Goal: Transaction & Acquisition: Obtain resource

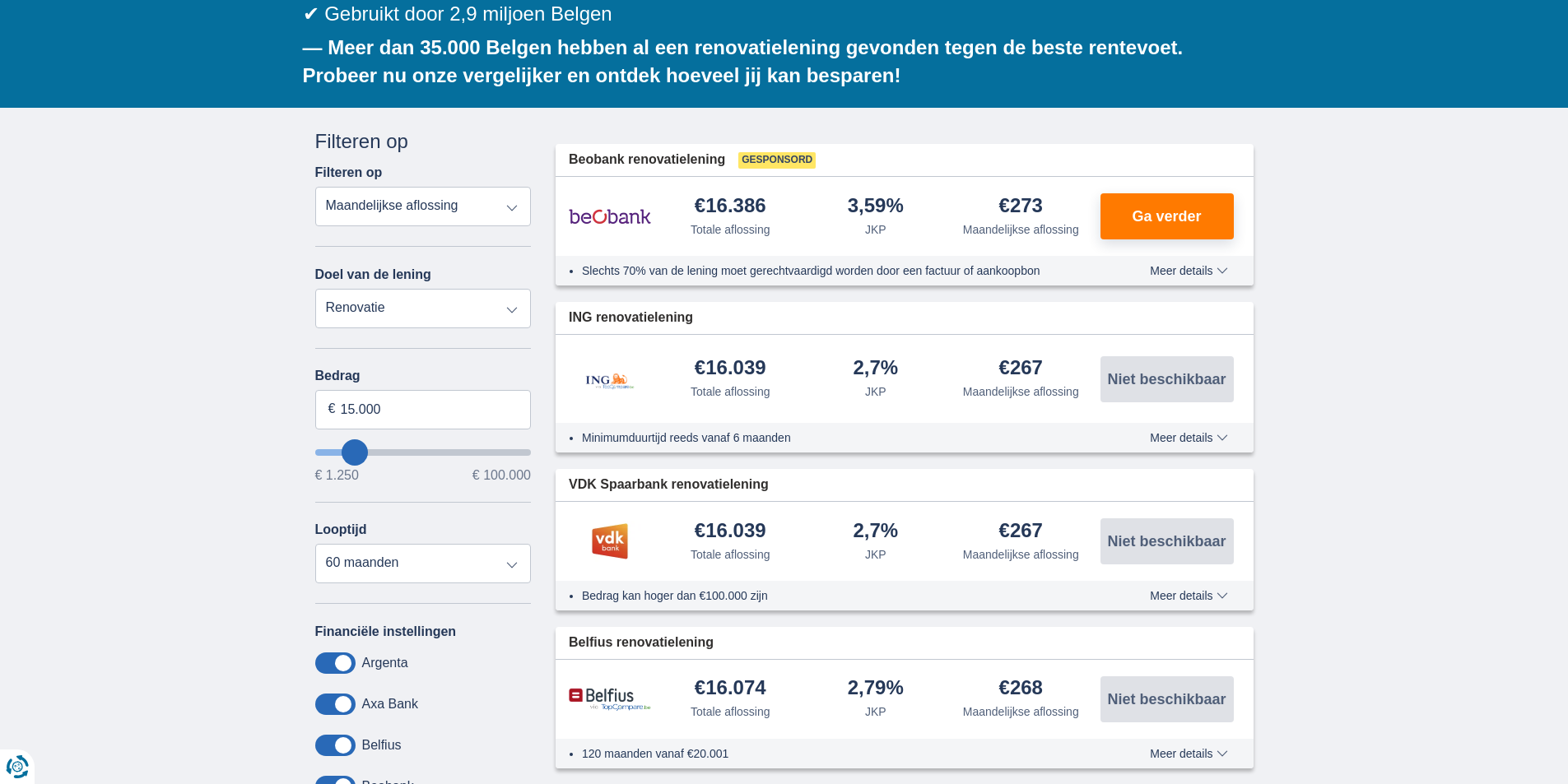
scroll to position [384, 0]
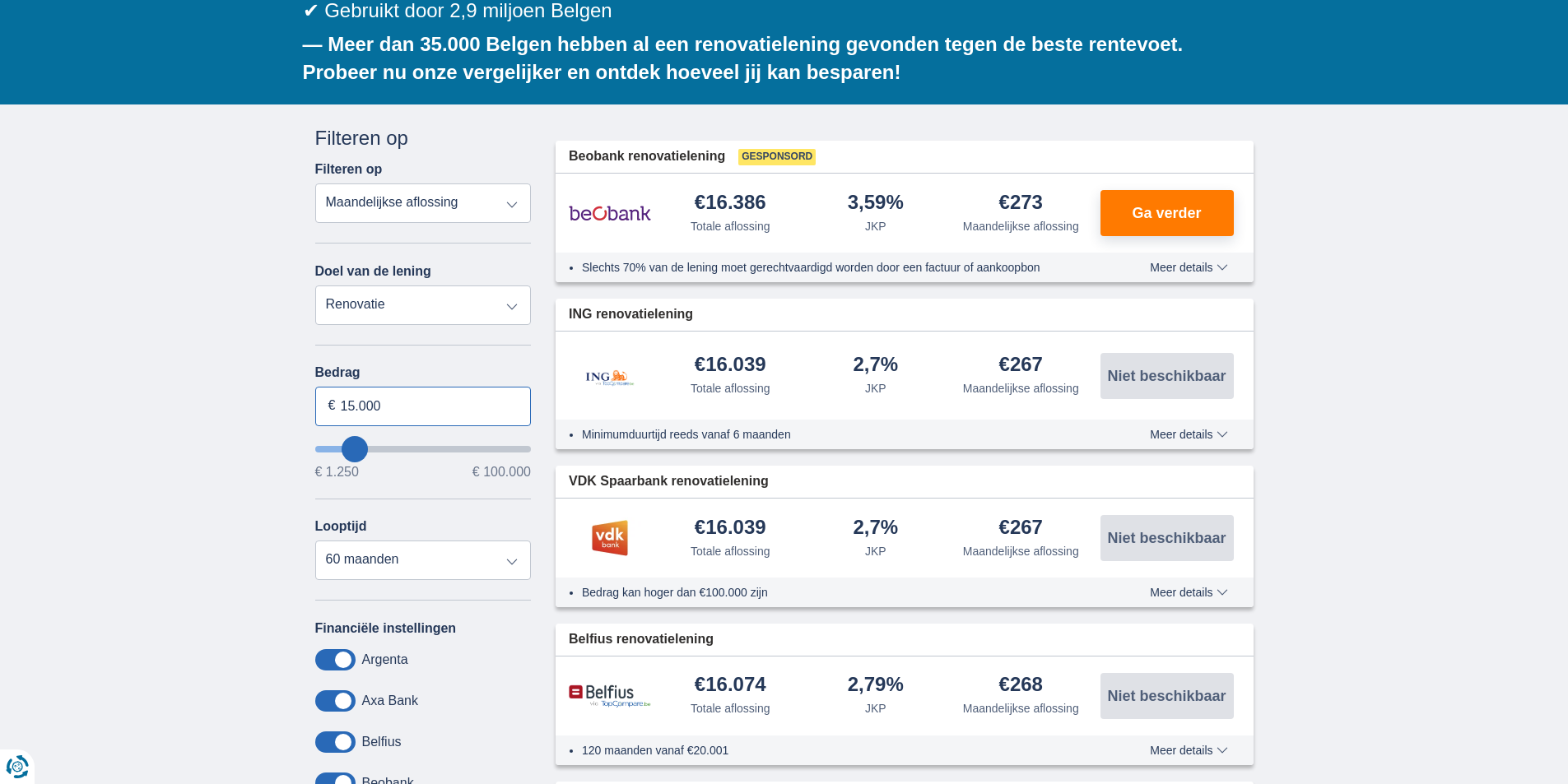
click at [402, 387] on input "15.000" at bounding box center [424, 407] width 217 height 40
type input "1"
type input "16.000"
type input "16250"
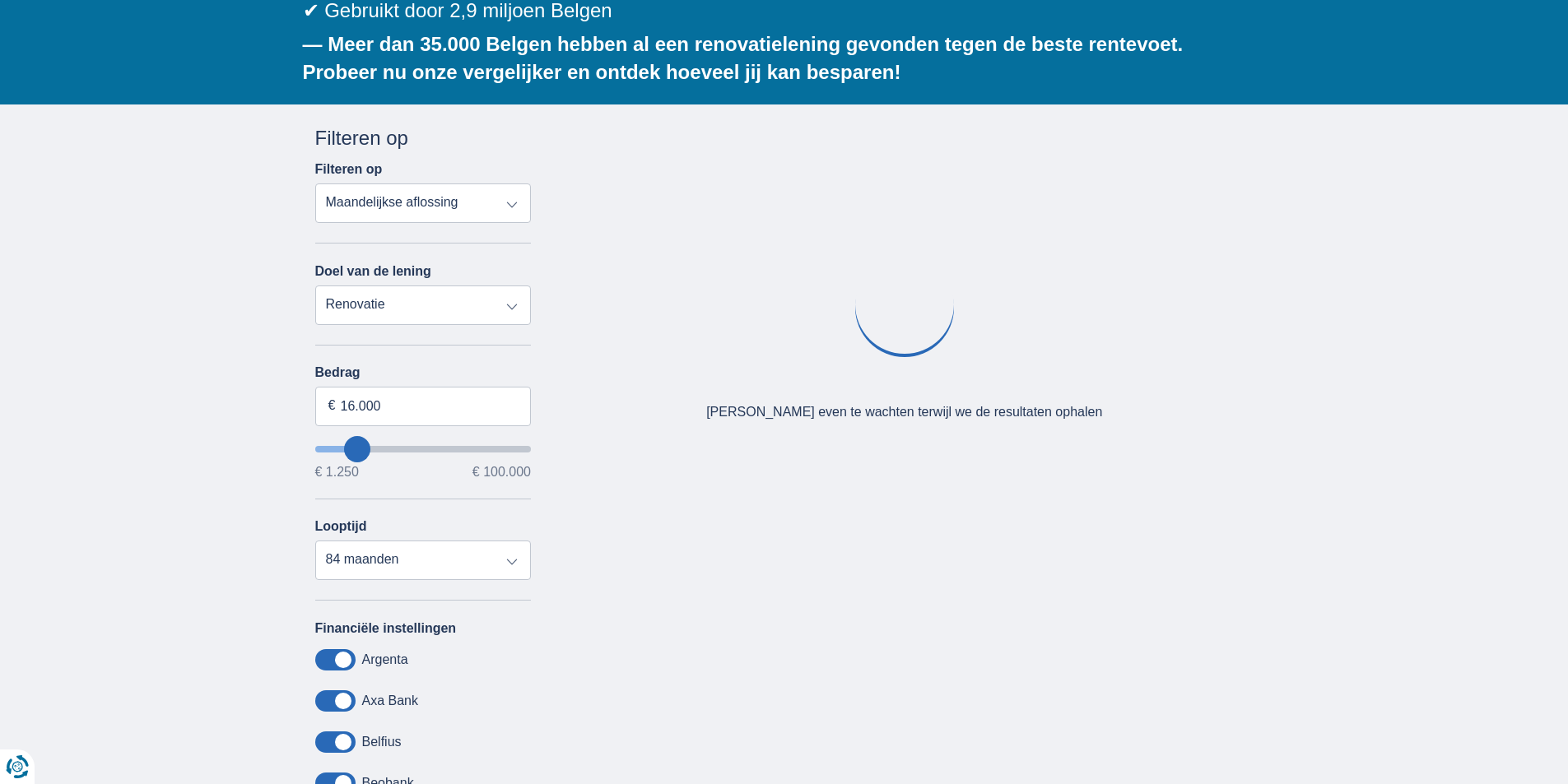
click at [154, 451] on div "× widget.non-eligible-application.title widget.non-eligible-application.text no…" at bounding box center [784, 526] width 1568 height 842
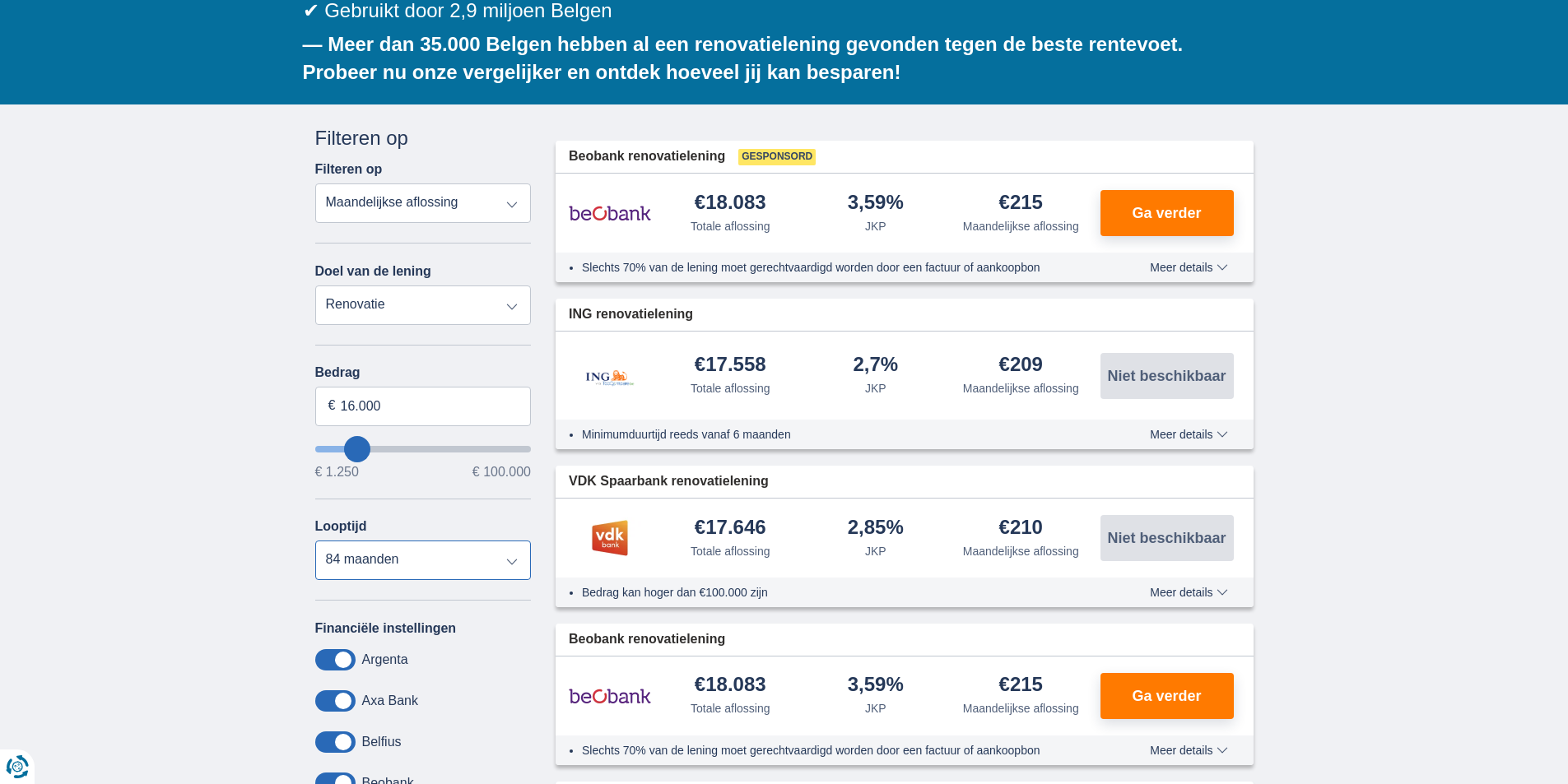
click at [475, 540] on select "12 maanden 18 maanden 24 maanden 30 maanden 36 maanden 42 maanden 48 maanden 60…" at bounding box center [424, 559] width 217 height 40
select select "60"
click at [316, 540] on select "12 maanden 18 maanden 24 maanden 30 maanden 36 maanden 42 maanden 48 maanden 60…" at bounding box center [424, 559] width 217 height 40
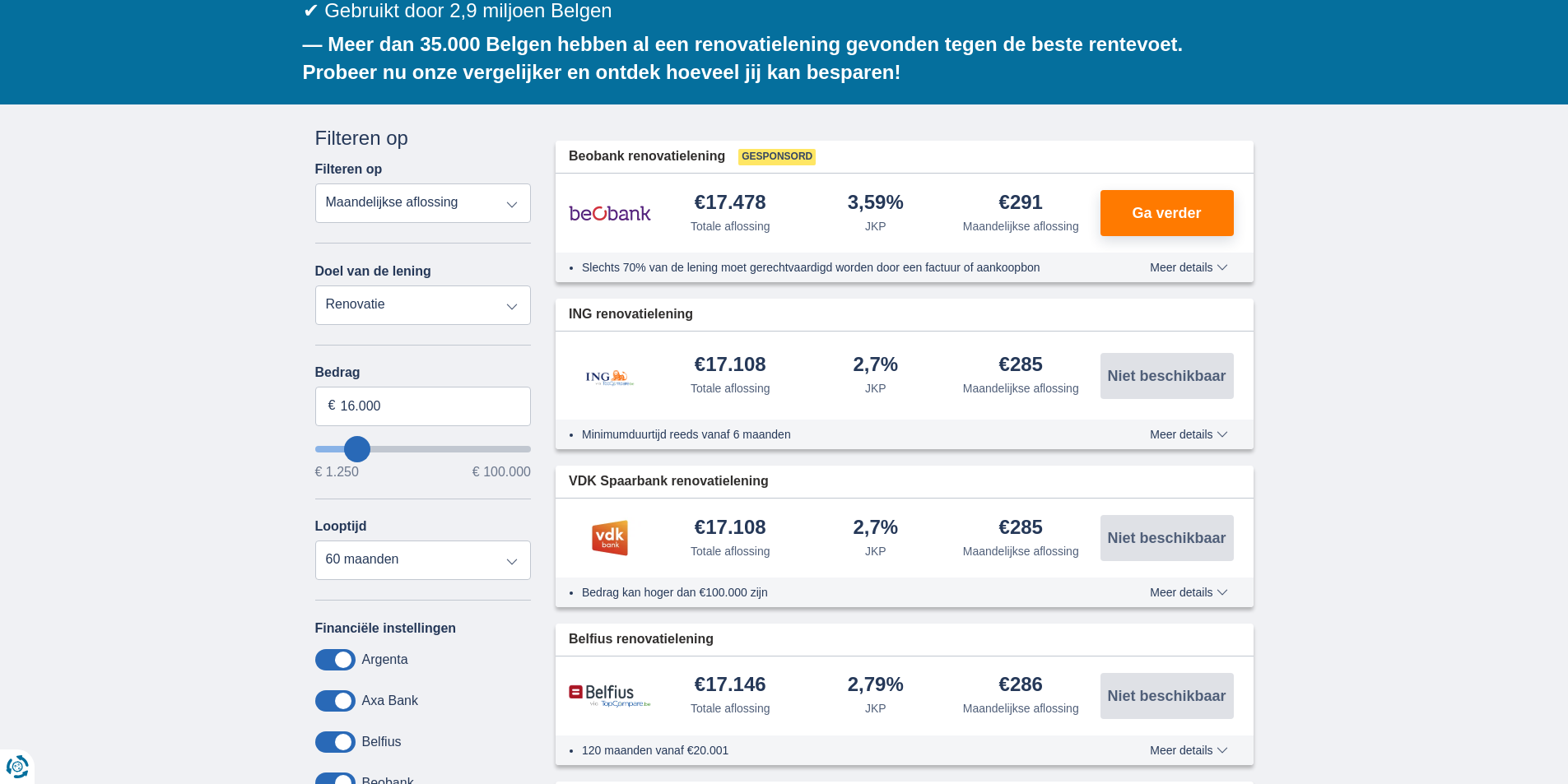
click at [451, 286] on select "Persoonlijke lening Auto Moto / fiets Mobilhome / caravan Renovatie Energie Sch…" at bounding box center [424, 305] width 217 height 40
click at [504, 184] on select "Totale aflossing JKP Maandelijkse aflossing" at bounding box center [424, 203] width 217 height 40
select select "trp+"
click at [316, 184] on select "Totale aflossing JKP Maandelijkse aflossing" at bounding box center [424, 203] width 217 height 40
